Goal: Information Seeking & Learning: Learn about a topic

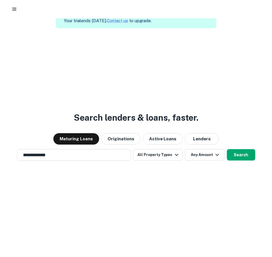
scroll to position [20, 0]
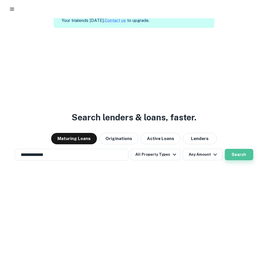
click at [238, 152] on button "Search" at bounding box center [239, 154] width 28 height 11
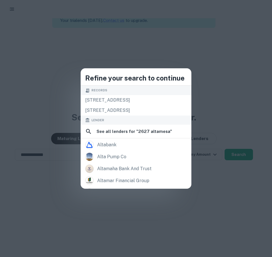
click at [144, 116] on div "Lender" at bounding box center [136, 119] width 111 height 9
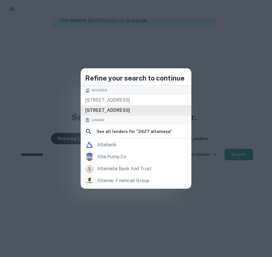
click at [143, 111] on div "[STREET_ADDRESS]" at bounding box center [136, 110] width 111 height 10
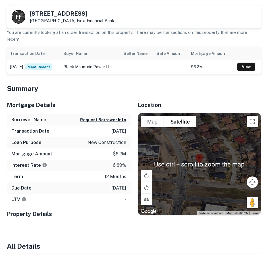
scroll to position [180, 0]
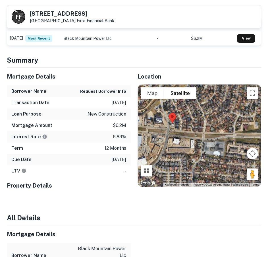
drag, startPoint x: 180, startPoint y: 166, endPoint x: 184, endPoint y: 135, distance: 31.1
click at [184, 135] on div at bounding box center [199, 135] width 123 height 102
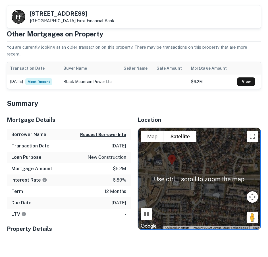
scroll to position [152, 0]
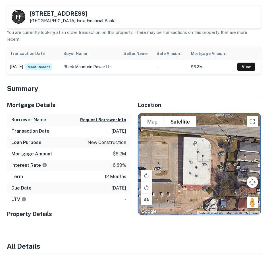
click at [188, 162] on div at bounding box center [199, 164] width 123 height 102
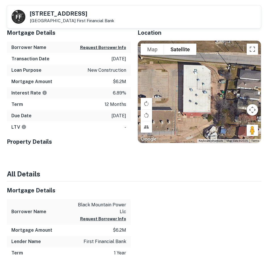
scroll to position [117, 0]
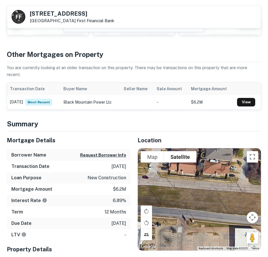
drag, startPoint x: 168, startPoint y: 181, endPoint x: 228, endPoint y: 243, distance: 86.3
click at [228, 243] on div at bounding box center [199, 199] width 123 height 102
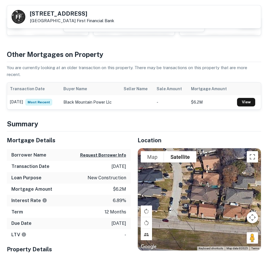
drag, startPoint x: 203, startPoint y: 204, endPoint x: 215, endPoint y: 246, distance: 43.7
click at [215, 246] on div "Use ctrl + scroll to zoom the map Map Terrain Satellite Labels Keyboard shortcu…" at bounding box center [199, 199] width 123 height 102
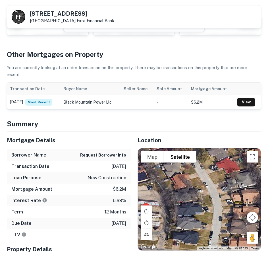
drag, startPoint x: 197, startPoint y: 218, endPoint x: 237, endPoint y: 251, distance: 52.1
click at [237, 251] on div "Location To navigate the map with touch gestures double-tap and hold your finge…" at bounding box center [196, 194] width 131 height 127
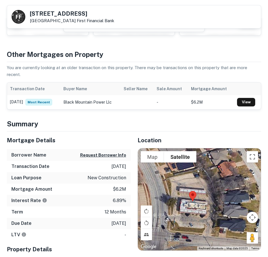
drag, startPoint x: 236, startPoint y: 219, endPoint x: 255, endPoint y: 210, distance: 20.7
click at [255, 210] on div at bounding box center [199, 199] width 123 height 102
click at [191, 196] on img at bounding box center [193, 196] width 12 height 15
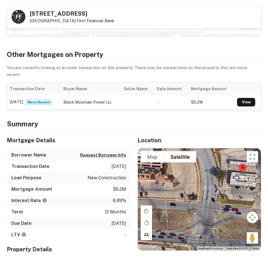
drag, startPoint x: 181, startPoint y: 215, endPoint x: 233, endPoint y: 189, distance: 58.4
click at [233, 189] on div at bounding box center [199, 199] width 123 height 102
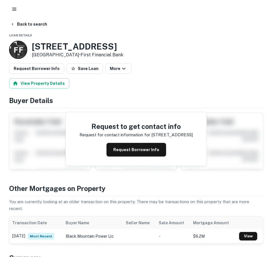
scroll to position [0, 0]
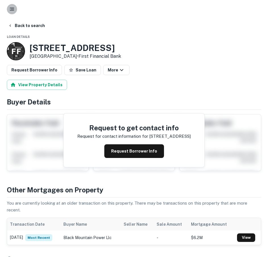
click at [9, 5] on button "button" at bounding box center [12, 9] width 10 height 10
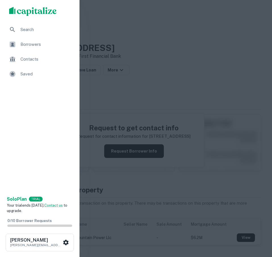
click at [34, 33] on span "Search" at bounding box center [45, 29] width 51 height 7
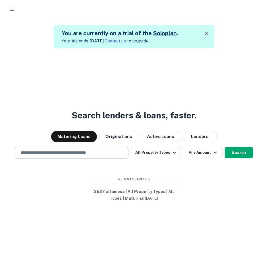
click at [54, 150] on input "text" at bounding box center [71, 152] width 109 height 7
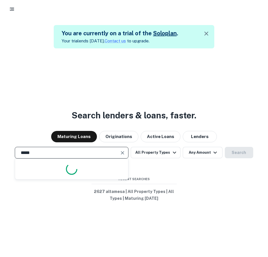
type input "******"
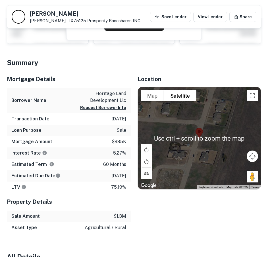
scroll to position [123, 0]
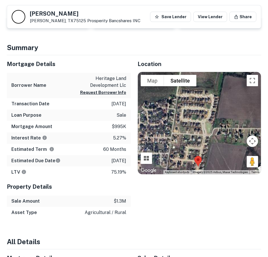
drag, startPoint x: 210, startPoint y: 136, endPoint x: 197, endPoint y: 177, distance: 43.4
click at [197, 177] on div "Location To navigate the map with touch gestures double-tap and hold your finge…" at bounding box center [196, 136] width 131 height 163
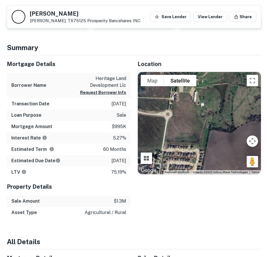
drag, startPoint x: 211, startPoint y: 123, endPoint x: 201, endPoint y: 162, distance: 40.2
click at [201, 162] on div at bounding box center [199, 123] width 123 height 102
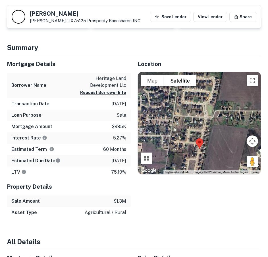
drag, startPoint x: 189, startPoint y: 132, endPoint x: 207, endPoint y: 59, distance: 75.5
click at [207, 59] on div "Location To navigate the map with touch gestures double-tap and hold your finge…" at bounding box center [196, 136] width 131 height 163
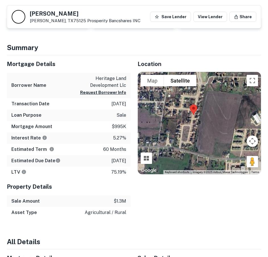
drag, startPoint x: 208, startPoint y: 127, endPoint x: 203, endPoint y: 81, distance: 46.2
click at [203, 81] on div at bounding box center [199, 123] width 123 height 102
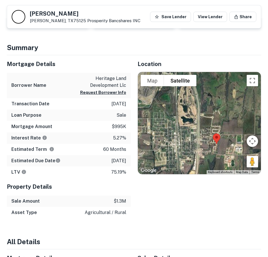
drag, startPoint x: 189, startPoint y: 129, endPoint x: 216, endPoint y: 152, distance: 35.2
click at [216, 152] on div at bounding box center [199, 123] width 123 height 102
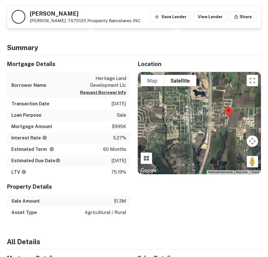
drag, startPoint x: 210, startPoint y: 100, endPoint x: 222, endPoint y: 75, distance: 27.4
click at [222, 75] on div at bounding box center [199, 123] width 123 height 102
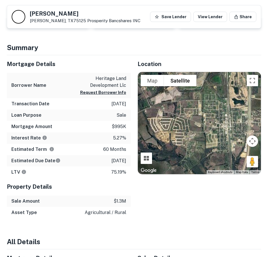
drag, startPoint x: 184, startPoint y: 121, endPoint x: 236, endPoint y: 131, distance: 53.0
click at [236, 131] on div at bounding box center [199, 123] width 123 height 102
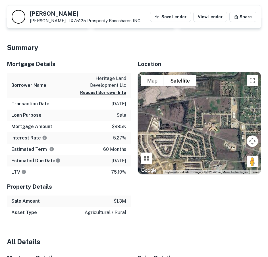
drag, startPoint x: 162, startPoint y: 110, endPoint x: 157, endPoint y: 106, distance: 7.1
click at [157, 106] on div at bounding box center [199, 123] width 123 height 102
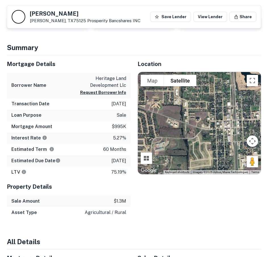
drag, startPoint x: 204, startPoint y: 112, endPoint x: 148, endPoint y: 111, distance: 56.6
click at [148, 111] on div at bounding box center [199, 123] width 123 height 102
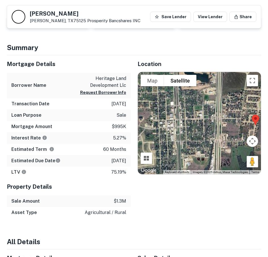
drag, startPoint x: 220, startPoint y: 115, endPoint x: 160, endPoint y: 115, distance: 60.6
click at [160, 115] on div at bounding box center [199, 123] width 123 height 102
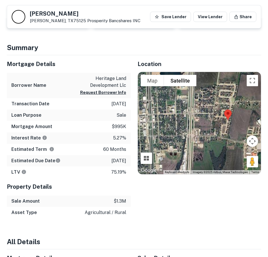
drag, startPoint x: 204, startPoint y: 119, endPoint x: 169, endPoint y: 115, distance: 35.3
click at [169, 115] on div at bounding box center [199, 123] width 123 height 102
click at [203, 125] on div at bounding box center [199, 123] width 123 height 102
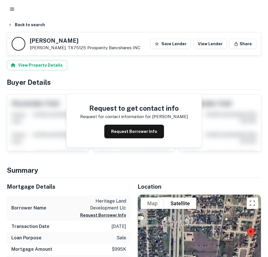
scroll to position [0, 0]
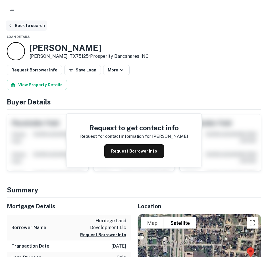
click at [30, 28] on button "Back to search" at bounding box center [27, 25] width 42 height 10
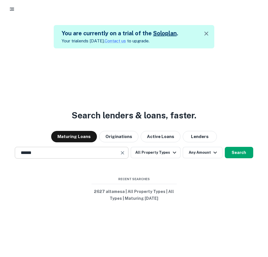
click at [54, 155] on input "******" at bounding box center [67, 152] width 100 height 7
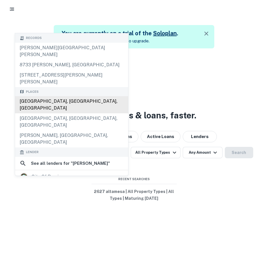
click at [50, 96] on div "[GEOGRAPHIC_DATA], [GEOGRAPHIC_DATA], [GEOGRAPHIC_DATA]" at bounding box center [71, 104] width 113 height 17
type input "**********"
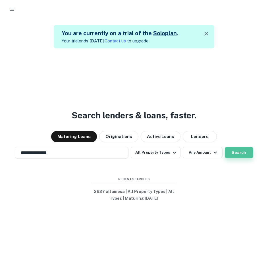
click at [245, 154] on button "Search" at bounding box center [239, 152] width 28 height 11
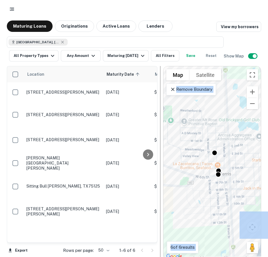
drag, startPoint x: 242, startPoint y: 174, endPoint x: 158, endPoint y: 173, distance: 83.6
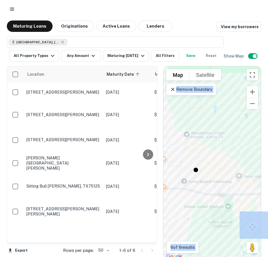
drag, startPoint x: 221, startPoint y: 242, endPoint x: 86, endPoint y: 241, distance: 135.1
click at [86, 241] on div "Location Maturity Date sorted ascending Mortgage Amount Borrower Name Lender Pu…" at bounding box center [134, 160] width 255 height 199
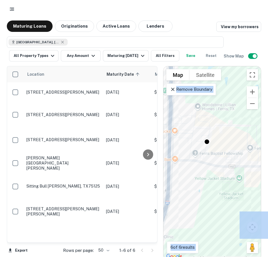
drag, startPoint x: 201, startPoint y: 216, endPoint x: 212, endPoint y: 182, distance: 36.2
click at [212, 182] on div "To activate drag with keyboard, press Alt + Enter. Once in keyboard drag state,…" at bounding box center [213, 163] width 98 height 194
click at [239, 176] on div "To activate drag with keyboard, press Alt + Enter. Once in keyboard drag state,…" at bounding box center [213, 163] width 98 height 194
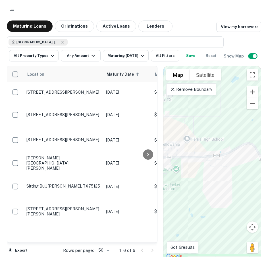
drag, startPoint x: 237, startPoint y: 116, endPoint x: 164, endPoint y: 112, distance: 73.5
click at [164, 112] on div "To activate drag with keyboard, press Alt + Enter. Once in keyboard drag state,…" at bounding box center [213, 163] width 98 height 194
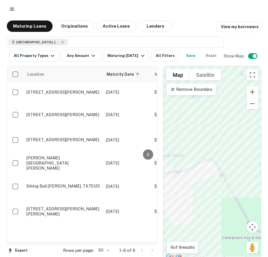
drag, startPoint x: 247, startPoint y: 171, endPoint x: 203, endPoint y: 190, distance: 47.4
click at [203, 190] on div "To activate drag with keyboard, press Alt + Enter. Once in keyboard drag state,…" at bounding box center [213, 163] width 98 height 194
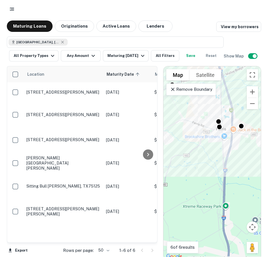
drag, startPoint x: 203, startPoint y: 197, endPoint x: 244, endPoint y: 158, distance: 56.7
click at [244, 158] on div "To activate drag with keyboard, press Alt + Enter. Once in keyboard drag state,…" at bounding box center [213, 163] width 98 height 194
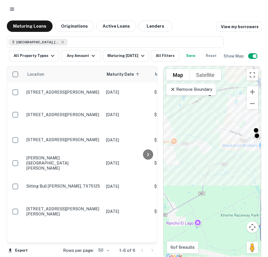
drag, startPoint x: 209, startPoint y: 171, endPoint x: 248, endPoint y: 180, distance: 40.0
click at [248, 180] on div "To activate drag with keyboard, press Alt + Enter. Once in keyboard drag state,…" at bounding box center [213, 163] width 98 height 194
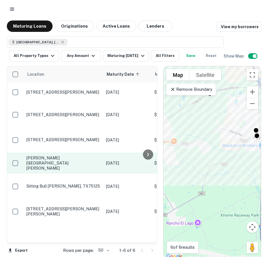
scroll to position [3, 0]
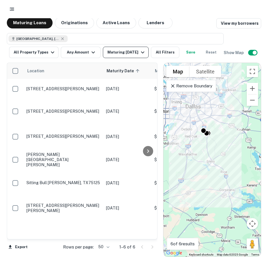
click at [139, 52] on icon "button" at bounding box center [142, 52] width 7 height 7
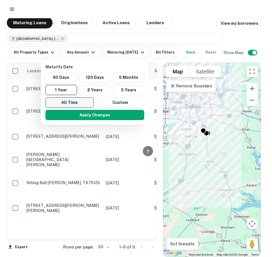
click at [80, 98] on button "All Time" at bounding box center [70, 102] width 48 height 10
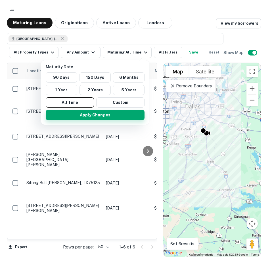
click at [106, 115] on button "Apply Changes" at bounding box center [95, 115] width 99 height 10
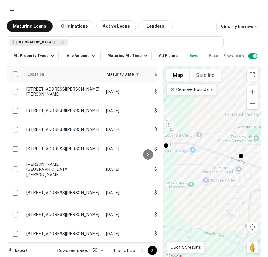
click at [228, 207] on div "To activate drag with keyboard, press Alt + Enter. Once in keyboard drag state,…" at bounding box center [213, 163] width 98 height 194
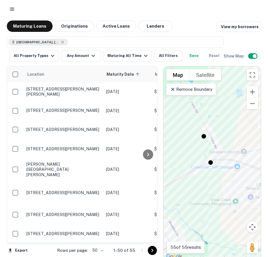
drag, startPoint x: 171, startPoint y: 156, endPoint x: 220, endPoint y: 177, distance: 53.7
click at [220, 177] on div "To activate drag with keyboard, press Alt + Enter. Once in keyboard drag state,…" at bounding box center [213, 163] width 98 height 194
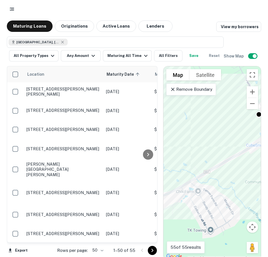
drag, startPoint x: 199, startPoint y: 156, endPoint x: 258, endPoint y: 135, distance: 62.4
click at [264, 133] on div "Maturing Loans Originations Active Loans Lenders View my borrowers [GEOGRAPHIC_…" at bounding box center [134, 140] width 268 height 240
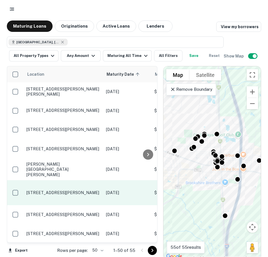
drag, startPoint x: 234, startPoint y: 175, endPoint x: 119, endPoint y: 180, distance: 115.6
click at [119, 180] on div "Location Maturity Date sorted ascending Mortgage Amount Borrower Name Lender Pu…" at bounding box center [134, 160] width 255 height 199
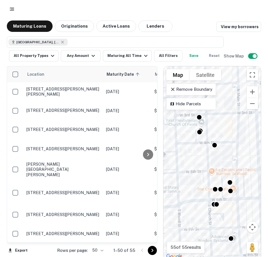
drag, startPoint x: 221, startPoint y: 153, endPoint x: 168, endPoint y: 187, distance: 62.6
click at [168, 187] on div "To activate drag with keyboard, press Alt + Enter. Once in keyboard drag state,…" at bounding box center [213, 163] width 98 height 194
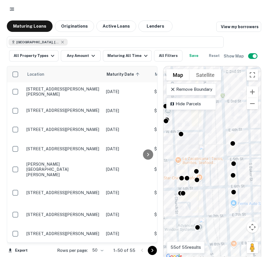
drag, startPoint x: 204, startPoint y: 142, endPoint x: 165, endPoint y: 130, distance: 41.1
click at [165, 130] on div "To activate drag with keyboard, press Alt + Enter. Once in keyboard drag state,…" at bounding box center [213, 163] width 98 height 194
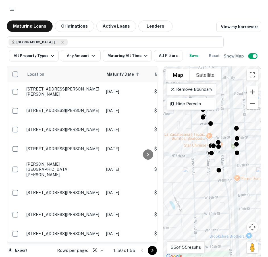
click at [206, 169] on div "To activate drag with keyboard, press Alt + Enter. Once in keyboard drag state,…" at bounding box center [213, 163] width 98 height 194
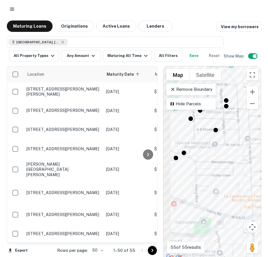
drag, startPoint x: 172, startPoint y: 119, endPoint x: 245, endPoint y: 190, distance: 102.0
click at [245, 190] on div "To activate drag with keyboard, press Alt + Enter. Once in keyboard drag state,…" at bounding box center [213, 163] width 98 height 194
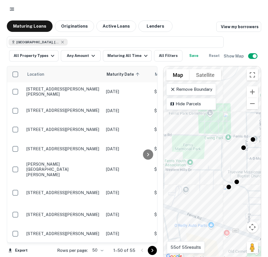
drag, startPoint x: 184, startPoint y: 133, endPoint x: 228, endPoint y: 158, distance: 50.5
click at [228, 158] on div "To activate drag with keyboard, press Alt + Enter. Once in keyboard drag state,…" at bounding box center [213, 163] width 98 height 194
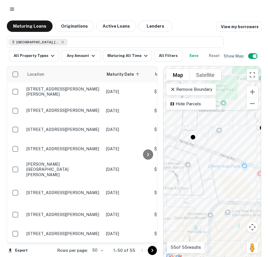
drag, startPoint x: 203, startPoint y: 201, endPoint x: 244, endPoint y: 142, distance: 71.4
click at [244, 142] on div "To activate drag with keyboard, press Alt + Enter. Once in keyboard drag state,…" at bounding box center [213, 163] width 98 height 194
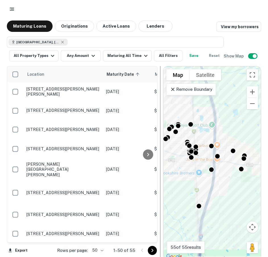
drag, startPoint x: 241, startPoint y: 189, endPoint x: 163, endPoint y: 166, distance: 81.5
click at [163, 166] on div "Location Maturity Date sorted ascending Mortgage Amount Borrower Name Lender Pu…" at bounding box center [134, 160] width 255 height 199
click at [60, 42] on icon at bounding box center [62, 42] width 5 height 5
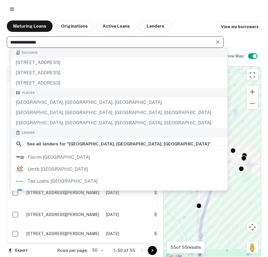
click at [45, 42] on input "**********" at bounding box center [111, 42] width 204 height 8
click at [13, 42] on input "**********" at bounding box center [111, 42] width 204 height 8
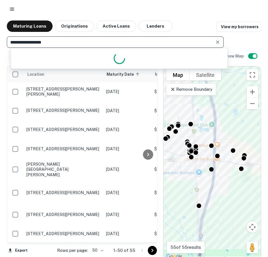
type input "**********"
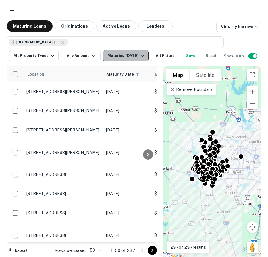
click at [145, 53] on icon "button" at bounding box center [142, 55] width 7 height 7
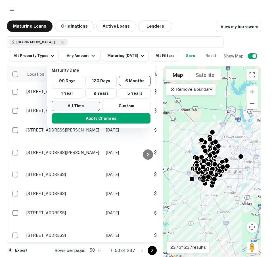
click at [83, 105] on button "All Time" at bounding box center [76, 106] width 48 height 10
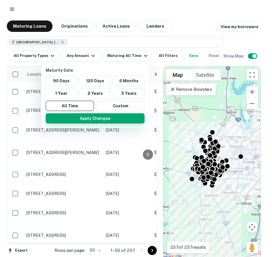
click at [82, 119] on button "Apply Changes" at bounding box center [95, 118] width 99 height 10
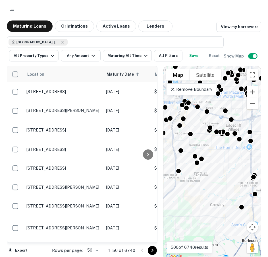
drag, startPoint x: 208, startPoint y: 160, endPoint x: 203, endPoint y: 150, distance: 10.9
click at [203, 150] on div "To activate drag with keyboard, press Alt + Enter. Once in keyboard drag state,…" at bounding box center [213, 163] width 98 height 194
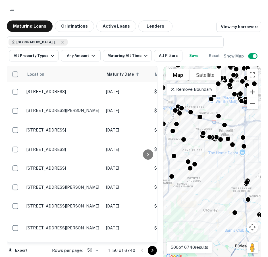
drag, startPoint x: 202, startPoint y: 137, endPoint x: 195, endPoint y: 145, distance: 10.9
click at [195, 145] on div "To activate drag with keyboard, press Alt + Enter. Once in keyboard drag state,…" at bounding box center [213, 163] width 98 height 194
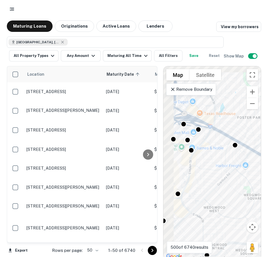
drag, startPoint x: 195, startPoint y: 131, endPoint x: 244, endPoint y: 179, distance: 68.4
click at [244, 179] on div "To activate drag with keyboard, press Alt + Enter. Once in keyboard drag state,…" at bounding box center [213, 163] width 98 height 194
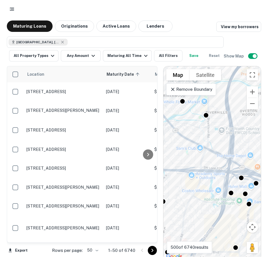
drag, startPoint x: 219, startPoint y: 151, endPoint x: 276, endPoint y: 206, distance: 79.5
click at [268, 206] on html "Maturing Loans Originations Active Loans Lenders View my borrowers [GEOGRAPHIC_…" at bounding box center [134, 128] width 268 height 257
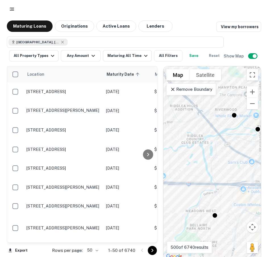
drag, startPoint x: 214, startPoint y: 164, endPoint x: 276, endPoint y: 181, distance: 64.0
click at [268, 181] on html "Maturing Loans Originations Active Loans Lenders View my borrowers [GEOGRAPHIC_…" at bounding box center [134, 128] width 268 height 257
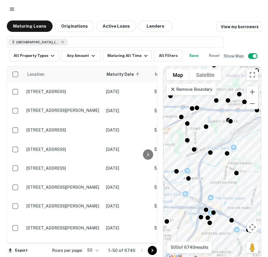
drag, startPoint x: 246, startPoint y: 173, endPoint x: 184, endPoint y: 206, distance: 70.1
click at [184, 206] on div "To activate drag with keyboard, press Alt + Enter. Once in keyboard drag state,…" at bounding box center [213, 163] width 98 height 194
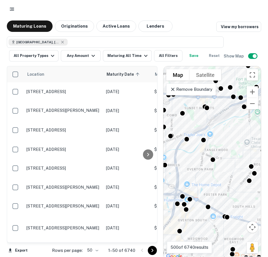
drag, startPoint x: 238, startPoint y: 197, endPoint x: 225, endPoint y: 189, distance: 14.8
click at [225, 189] on div "To activate drag with keyboard, press Alt + Enter. Once in keyboard drag state,…" at bounding box center [213, 163] width 98 height 194
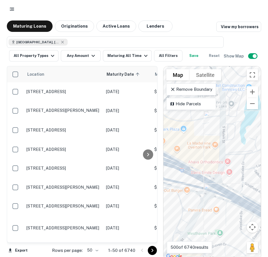
drag, startPoint x: 216, startPoint y: 212, endPoint x: 200, endPoint y: 130, distance: 83.9
click at [200, 130] on div "To activate drag with keyboard, press Alt + Enter. Once in keyboard drag state,…" at bounding box center [213, 163] width 98 height 194
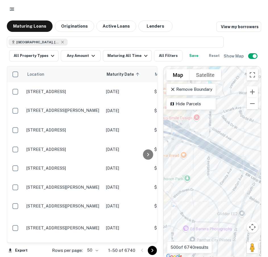
drag, startPoint x: 201, startPoint y: 189, endPoint x: 167, endPoint y: 148, distance: 53.8
click at [167, 148] on div "To activate drag with keyboard, press Alt + Enter. Once in keyboard drag state,…" at bounding box center [213, 163] width 98 height 194
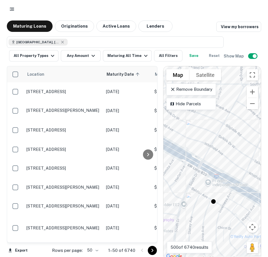
drag, startPoint x: 215, startPoint y: 160, endPoint x: 168, endPoint y: 151, distance: 47.7
click at [168, 151] on div "To activate drag with keyboard, press Alt + Enter. Once in keyboard drag state,…" at bounding box center [213, 163] width 98 height 194
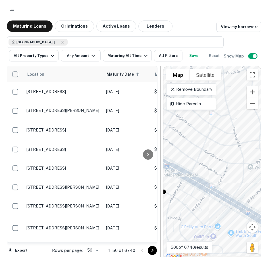
drag, startPoint x: 218, startPoint y: 168, endPoint x: 160, endPoint y: 155, distance: 59.3
click at [160, 155] on div "Location Maturity Date sorted ascending Mortgage Amount Borrower Name Lender Pu…" at bounding box center [134, 160] width 255 height 199
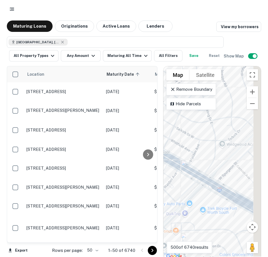
drag, startPoint x: 220, startPoint y: 187, endPoint x: 177, endPoint y: 150, distance: 56.9
click at [177, 150] on div "To activate drag with keyboard, press Alt + Enter. Once in keyboard drag state,…" at bounding box center [213, 163] width 98 height 194
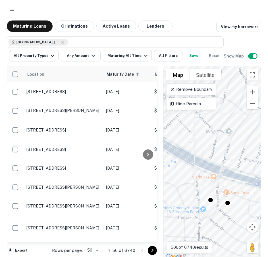
drag, startPoint x: 218, startPoint y: 186, endPoint x: 171, endPoint y: 152, distance: 57.6
click at [171, 152] on div "To activate drag with keyboard, press Alt + Enter. Once in keyboard drag state,…" at bounding box center [213, 163] width 98 height 194
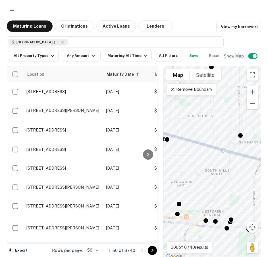
drag, startPoint x: 229, startPoint y: 189, endPoint x: 184, endPoint y: 162, distance: 52.9
click at [184, 162] on div "To activate drag with keyboard, press Alt + Enter. Once in keyboard drag state,…" at bounding box center [213, 163] width 98 height 194
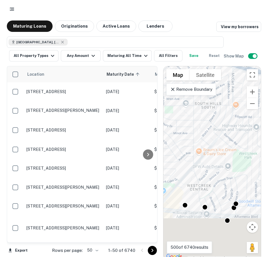
drag, startPoint x: 206, startPoint y: 192, endPoint x: 195, endPoint y: 94, distance: 98.8
click at [195, 94] on div "To activate drag with keyboard, press Alt + Enter. Once in keyboard drag state,…" at bounding box center [213, 163] width 98 height 194
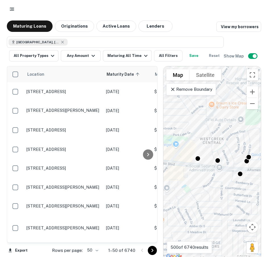
drag, startPoint x: 212, startPoint y: 184, endPoint x: 233, endPoint y: 152, distance: 38.0
click at [233, 152] on div "To activate drag with keyboard, press Alt + Enter. Once in keyboard drag state,…" at bounding box center [213, 163] width 98 height 194
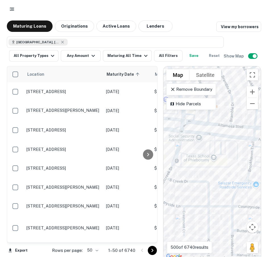
click at [228, 150] on div "To activate drag with keyboard, press Alt + Enter. Once in keyboard drag state,…" at bounding box center [213, 163] width 98 height 194
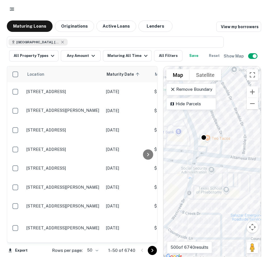
drag, startPoint x: 190, startPoint y: 179, endPoint x: 204, endPoint y: 214, distance: 37.9
click at [204, 214] on div "To activate drag with keyboard, press Alt + Enter. Once in keyboard drag state,…" at bounding box center [213, 163] width 98 height 194
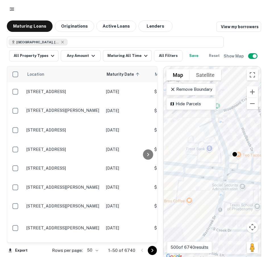
drag, startPoint x: 201, startPoint y: 162, endPoint x: 231, endPoint y: 178, distance: 34.9
click at [231, 178] on div "To activate drag with keyboard, press Alt + Enter. Once in keyboard drag state,…" at bounding box center [213, 163] width 98 height 194
drag, startPoint x: 217, startPoint y: 172, endPoint x: 232, endPoint y: 182, distance: 17.9
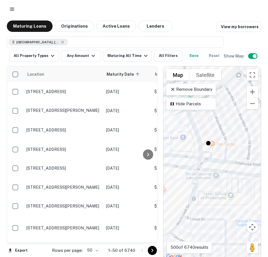
drag, startPoint x: 232, startPoint y: 182, endPoint x: 167, endPoint y: 144, distance: 74.8
click at [167, 145] on div "To activate drag with keyboard, press Alt + Enter. Once in keyboard drag state,…" at bounding box center [213, 163] width 98 height 194
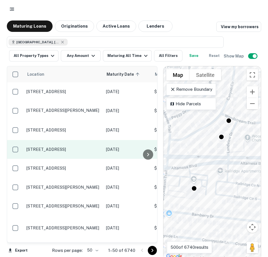
drag, startPoint x: 218, startPoint y: 150, endPoint x: 135, endPoint y: 153, distance: 82.8
click at [135, 153] on div "Location Maturity Date sorted ascending Mortgage Amount Borrower Name Lender Pu…" at bounding box center [134, 160] width 255 height 199
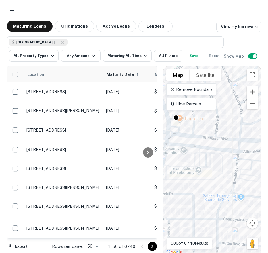
drag, startPoint x: 191, startPoint y: 140, endPoint x: 276, endPoint y: 125, distance: 86.1
click at [268, 125] on html "Maturing Loans Originations Active Loans Lenders View my borrowers [GEOGRAPHIC_…" at bounding box center [134, 126] width 268 height 253
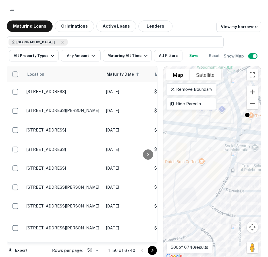
drag, startPoint x: 174, startPoint y: 144, endPoint x: 255, endPoint y: 138, distance: 80.7
click at [255, 138] on div "To activate drag with keyboard, press Alt + Enter. Once in keyboard drag state,…" at bounding box center [213, 163] width 98 height 194
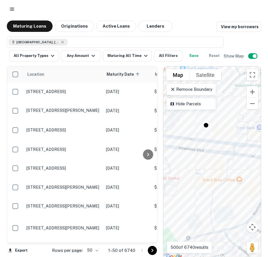
drag, startPoint x: 192, startPoint y: 136, endPoint x: 234, endPoint y: 157, distance: 46.8
click at [234, 157] on div "To activate drag with keyboard, press Alt + Enter. Once in keyboard drag state,…" at bounding box center [213, 163] width 98 height 194
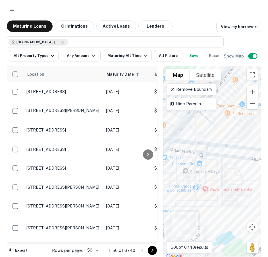
drag, startPoint x: 201, startPoint y: 135, endPoint x: 276, endPoint y: 148, distance: 75.9
click at [268, 148] on html "Maturing Loans Originations Active Loans Lenders View my borrowers [GEOGRAPHIC_…" at bounding box center [134, 128] width 268 height 257
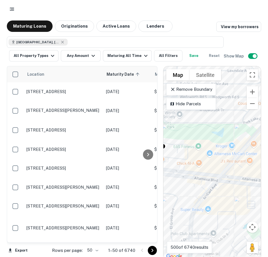
drag, startPoint x: 212, startPoint y: 146, endPoint x: 240, endPoint y: 178, distance: 42.6
click at [240, 178] on div "To activate drag with keyboard, press Alt + Enter. Once in keyboard drag state,…" at bounding box center [213, 163] width 98 height 194
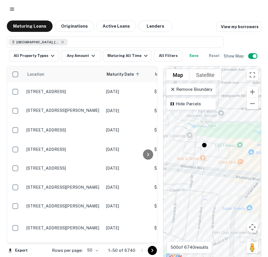
drag, startPoint x: 184, startPoint y: 160, endPoint x: 226, endPoint y: 159, distance: 42.4
click at [226, 159] on div "To activate drag with keyboard, press Alt + Enter. Once in keyboard drag state,…" at bounding box center [213, 163] width 98 height 194
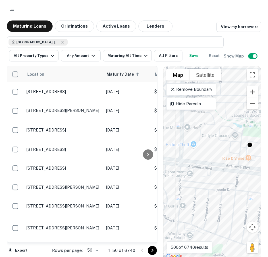
drag, startPoint x: 209, startPoint y: 177, endPoint x: 255, endPoint y: 176, distance: 45.8
click at [255, 176] on div "To activate drag with keyboard, press Alt + Enter. Once in keyboard drag state,…" at bounding box center [213, 163] width 98 height 194
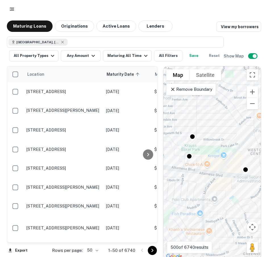
drag, startPoint x: 230, startPoint y: 168, endPoint x: 167, endPoint y: 166, distance: 62.9
click at [167, 166] on div "To activate drag with keyboard, press Alt + Enter. Once in keyboard drag state,…" at bounding box center [213, 163] width 98 height 194
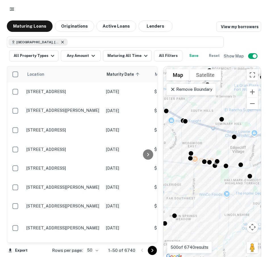
click at [60, 43] on icon at bounding box center [62, 42] width 5 height 5
type input "**********"
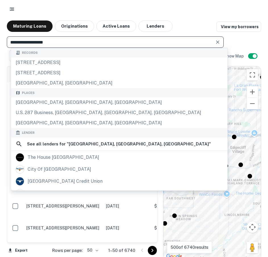
drag, startPoint x: 33, startPoint y: 43, endPoint x: -28, endPoint y: 46, distance: 60.7
click at [0, 46] on html "**********" at bounding box center [134, 128] width 268 height 257
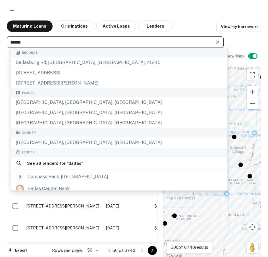
type input "******"
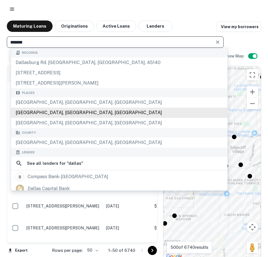
click at [24, 110] on div "[GEOGRAPHIC_DATA], [GEOGRAPHIC_DATA], [GEOGRAPHIC_DATA]" at bounding box center [119, 113] width 216 height 10
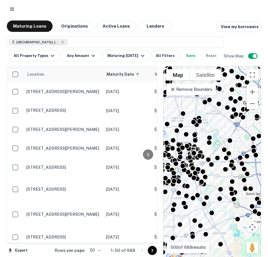
drag, startPoint x: 232, startPoint y: 159, endPoint x: 181, endPoint y: 216, distance: 76.6
click at [181, 216] on div "To navigate, press the arrow keys. To activate drag with keyboard, press Alt + …" at bounding box center [213, 163] width 98 height 194
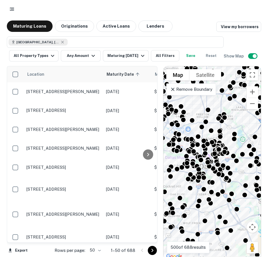
drag, startPoint x: 204, startPoint y: 201, endPoint x: 238, endPoint y: 197, distance: 34.5
click at [238, 197] on div "To navigate, press the arrow keys. To activate drag with keyboard, press Alt + …" at bounding box center [213, 163] width 98 height 194
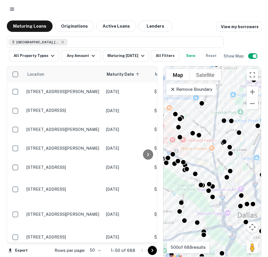
drag, startPoint x: 209, startPoint y: 131, endPoint x: 223, endPoint y: 194, distance: 64.3
click at [223, 194] on div "To activate drag with keyboard, press Alt + Enter. Once in keyboard drag state,…" at bounding box center [213, 163] width 98 height 194
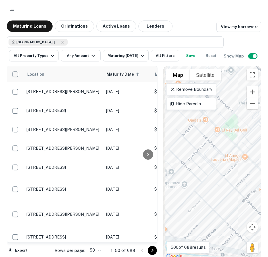
drag, startPoint x: 190, startPoint y: 149, endPoint x: 249, endPoint y: 208, distance: 82.7
click at [249, 208] on div "To activate drag with keyboard, press Alt + Enter. Once in keyboard drag state,…" at bounding box center [213, 163] width 98 height 194
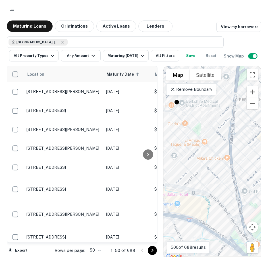
drag, startPoint x: 231, startPoint y: 168, endPoint x: 198, endPoint y: 141, distance: 42.3
click at [198, 141] on div "To activate drag with keyboard, press Alt + Enter. Once in keyboard drag state,…" at bounding box center [213, 163] width 98 height 194
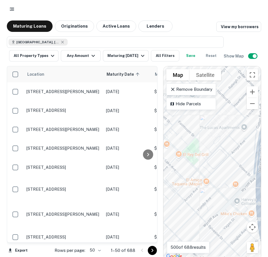
drag, startPoint x: 222, startPoint y: 152, endPoint x: 234, endPoint y: 205, distance: 54.5
click at [234, 205] on div "To activate drag with keyboard, press Alt + Enter. Once in keyboard drag state,…" at bounding box center [213, 163] width 98 height 194
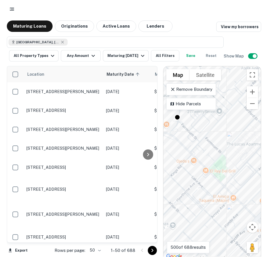
drag, startPoint x: 226, startPoint y: 168, endPoint x: 253, endPoint y: 185, distance: 31.7
click at [253, 185] on div "To activate drag with keyboard, press Alt + Enter. Once in keyboard drag state,…" at bounding box center [213, 163] width 98 height 194
click at [202, 185] on div "To activate drag with keyboard, press Alt + Enter. Once in keyboard drag state,…" at bounding box center [213, 163] width 98 height 194
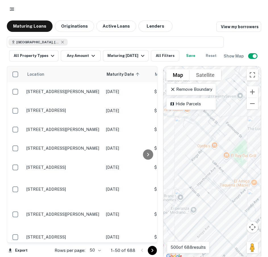
drag, startPoint x: 202, startPoint y: 188, endPoint x: 225, endPoint y: 172, distance: 28.3
click at [225, 172] on div "To activate drag with keyboard, press Alt + Enter. Once in keyboard drag state,…" at bounding box center [213, 163] width 98 height 194
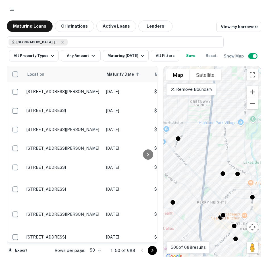
drag, startPoint x: 243, startPoint y: 174, endPoint x: 213, endPoint y: 224, distance: 58.5
click at [213, 224] on div "To activate drag with keyboard, press Alt + Enter. Once in keyboard drag state,…" at bounding box center [213, 163] width 98 height 194
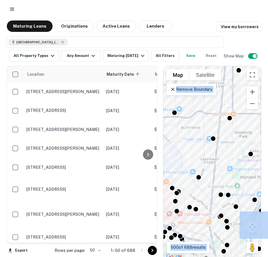
drag, startPoint x: 237, startPoint y: 226, endPoint x: 197, endPoint y: 239, distance: 42.2
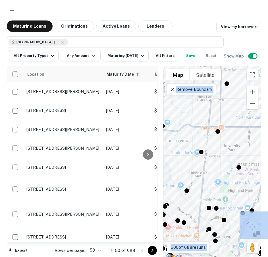
drag, startPoint x: 212, startPoint y: 179, endPoint x: 197, endPoint y: 195, distance: 21.9
click at [197, 195] on div "To activate drag with keyboard, press Alt + Enter. Once in keyboard drag state,…" at bounding box center [213, 163] width 98 height 194
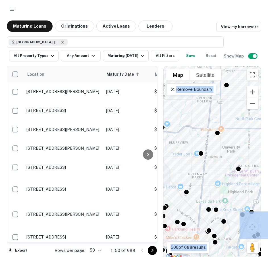
click at [60, 42] on icon at bounding box center [62, 42] width 5 height 5
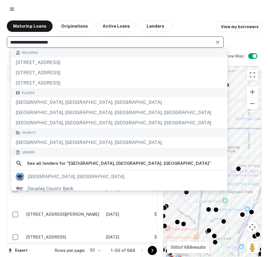
click at [60, 43] on input "**********" at bounding box center [111, 42] width 204 height 8
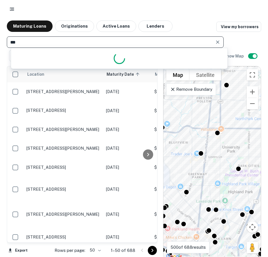
type input "****"
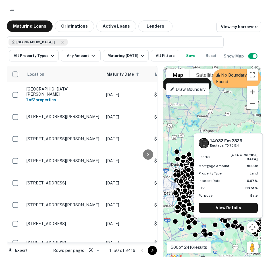
drag, startPoint x: 224, startPoint y: 187, endPoint x: 231, endPoint y: 225, distance: 38.5
click at [231, 225] on div "To activate drag with keyboard, press Alt + Enter. Once in keyboard drag state,…" at bounding box center [213, 163] width 98 height 194
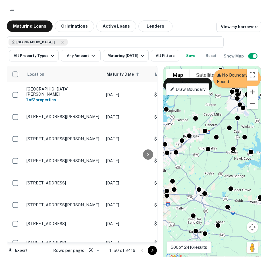
drag, startPoint x: 228, startPoint y: 210, endPoint x: 182, endPoint y: 212, distance: 46.4
click at [182, 212] on div "To activate drag with keyboard, press Alt + Enter. Once in keyboard drag state,…" at bounding box center [213, 163] width 98 height 194
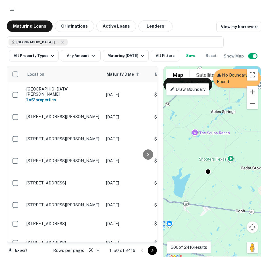
drag, startPoint x: 237, startPoint y: 202, endPoint x: 168, endPoint y: 196, distance: 68.8
click at [168, 196] on div "To activate drag with keyboard, press Alt + Enter. Once in keyboard drag state,…" at bounding box center [213, 163] width 98 height 194
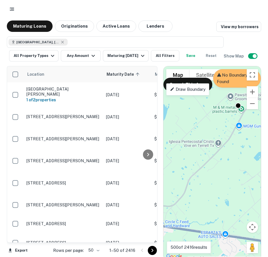
drag, startPoint x: 198, startPoint y: 208, endPoint x: 217, endPoint y: 164, distance: 48.4
click at [217, 164] on div "To activate drag with keyboard, press Alt + Enter. Once in keyboard drag state,…" at bounding box center [213, 163] width 98 height 194
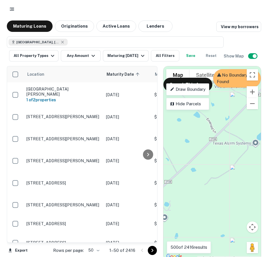
drag, startPoint x: 196, startPoint y: 187, endPoint x: 196, endPoint y: 222, distance: 34.7
click at [196, 222] on div "To activate drag with keyboard, press Alt + Enter. Once in keyboard drag state,…" at bounding box center [213, 163] width 98 height 194
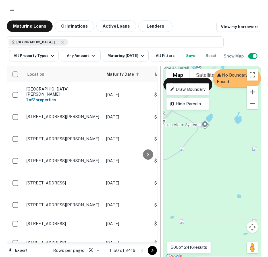
drag, startPoint x: 222, startPoint y: 196, endPoint x: 163, endPoint y: 176, distance: 62.3
click at [163, 176] on div "Location Maturity Date sorted ascending Mortgage Amount Borrower Name Lender Pu…" at bounding box center [134, 160] width 255 height 199
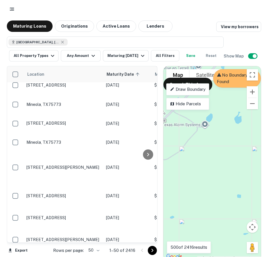
scroll to position [370, 0]
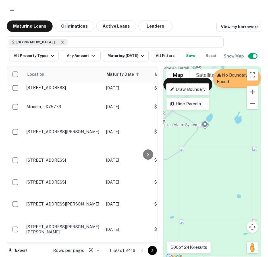
click at [61, 43] on icon at bounding box center [62, 42] width 3 height 3
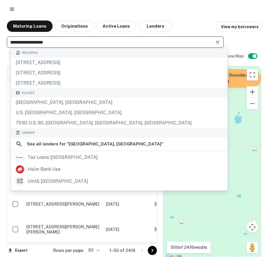
click at [58, 44] on input "**********" at bounding box center [111, 42] width 204 height 8
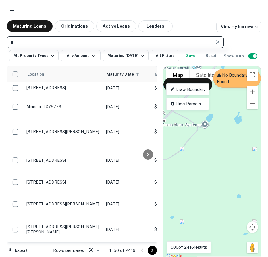
type input "*"
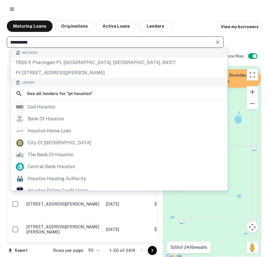
type input "**********"
